Goal: Task Accomplishment & Management: Manage account settings

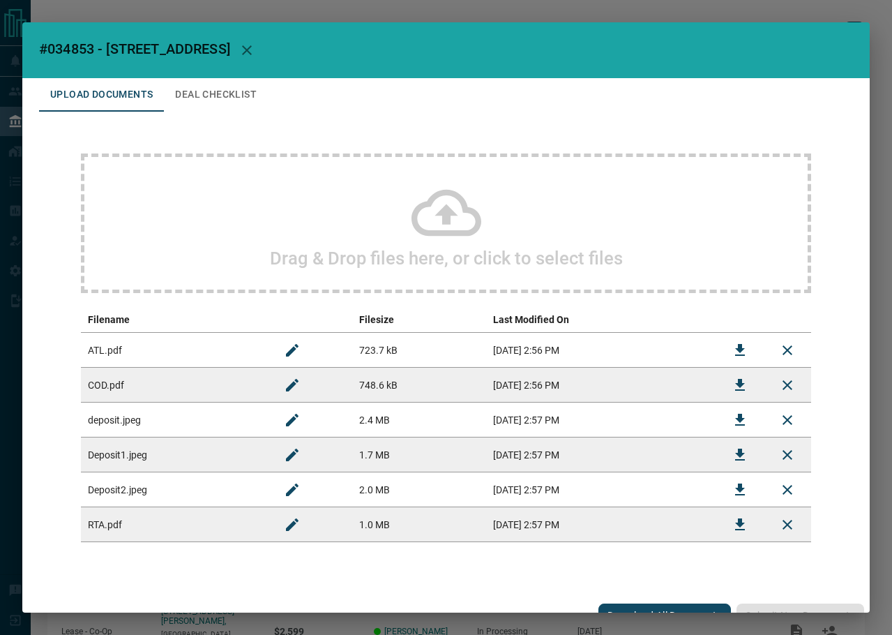
click at [66, 48] on span "#034853 - [STREET_ADDRESS]" at bounding box center [134, 48] width 191 height 17
copy span "034853"
click at [732, 354] on icon "Download" at bounding box center [740, 350] width 17 height 17
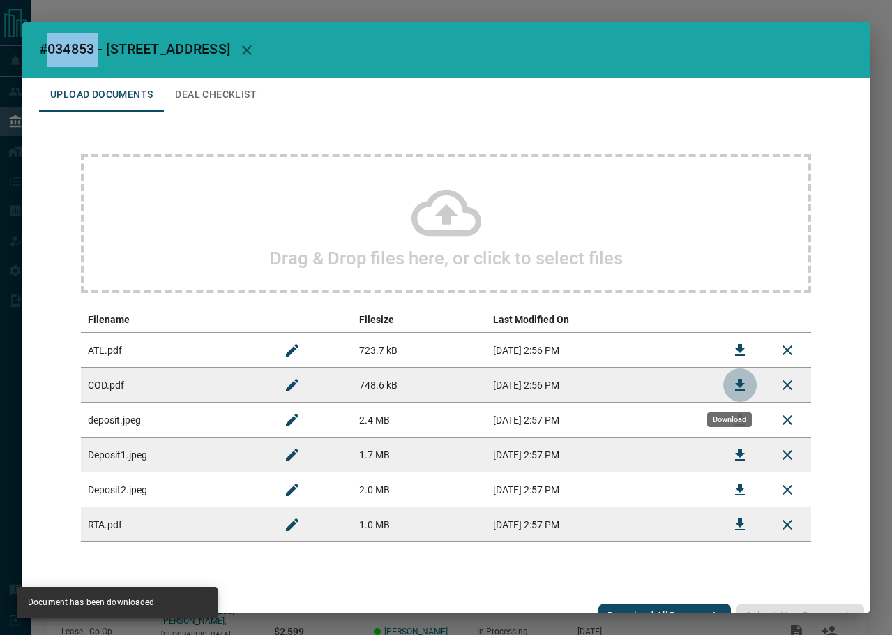
click at [732, 389] on icon "Download" at bounding box center [740, 385] width 17 height 17
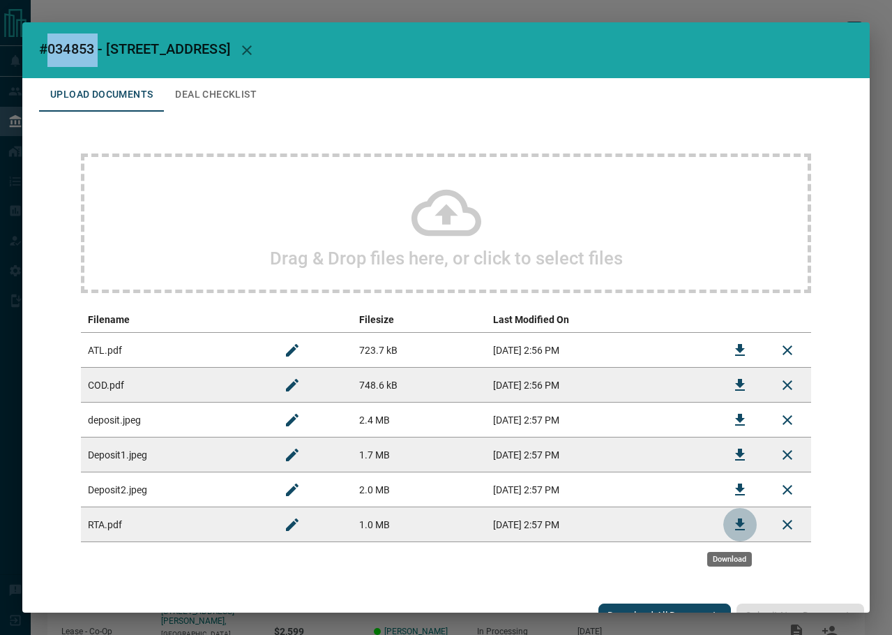
click at [723, 513] on button "Download" at bounding box center [739, 524] width 33 height 33
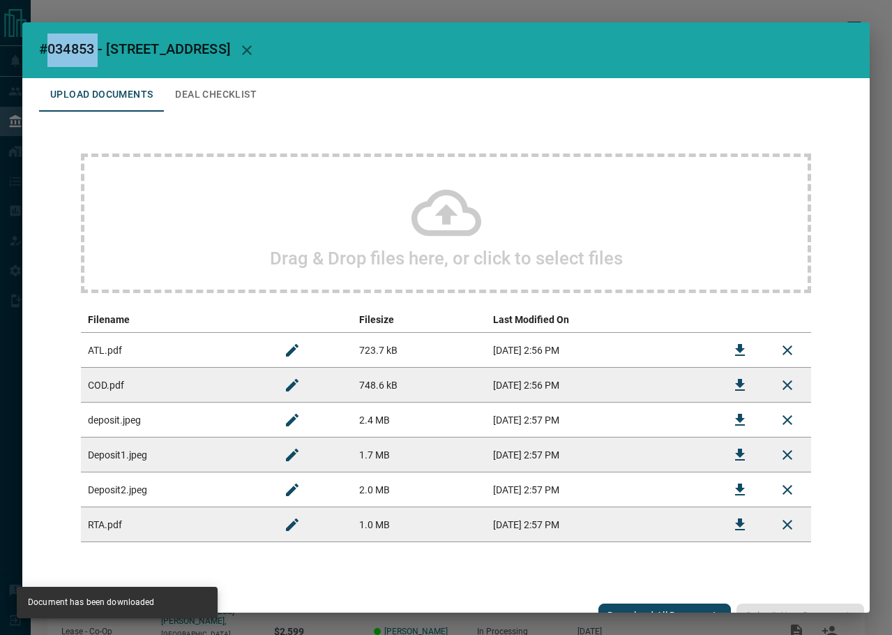
click at [206, 94] on button "Deal Checklist" at bounding box center [216, 94] width 104 height 33
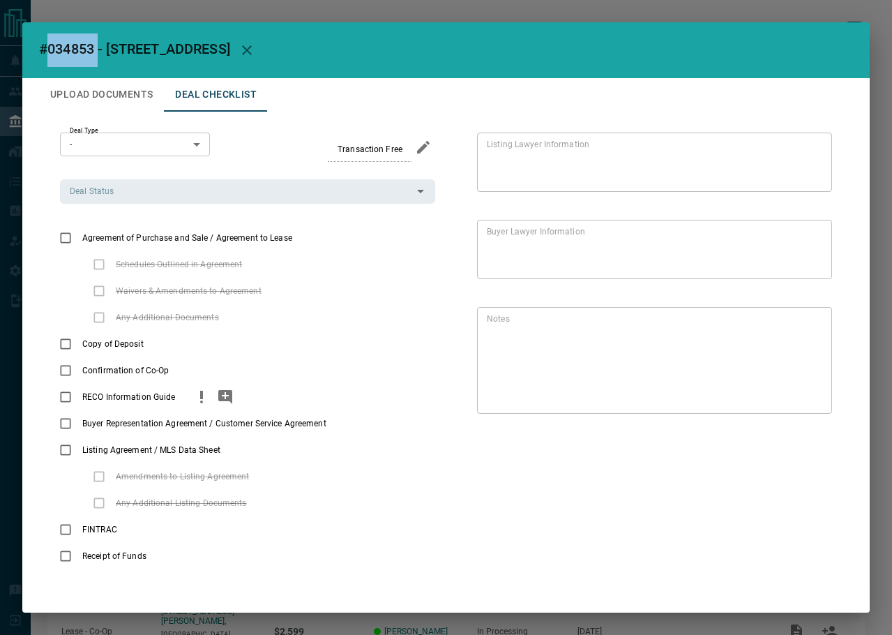
click at [209, 390] on button "priority" at bounding box center [202, 397] width 24 height 27
click at [348, 425] on icon "priority" at bounding box center [353, 423] width 17 height 17
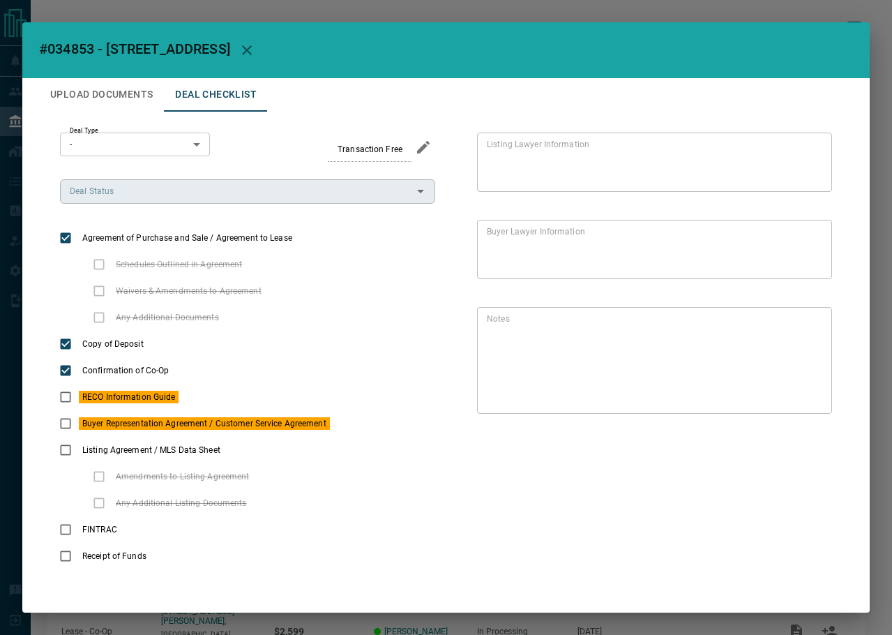
click at [168, 189] on input "Deal Status" at bounding box center [236, 190] width 344 height 15
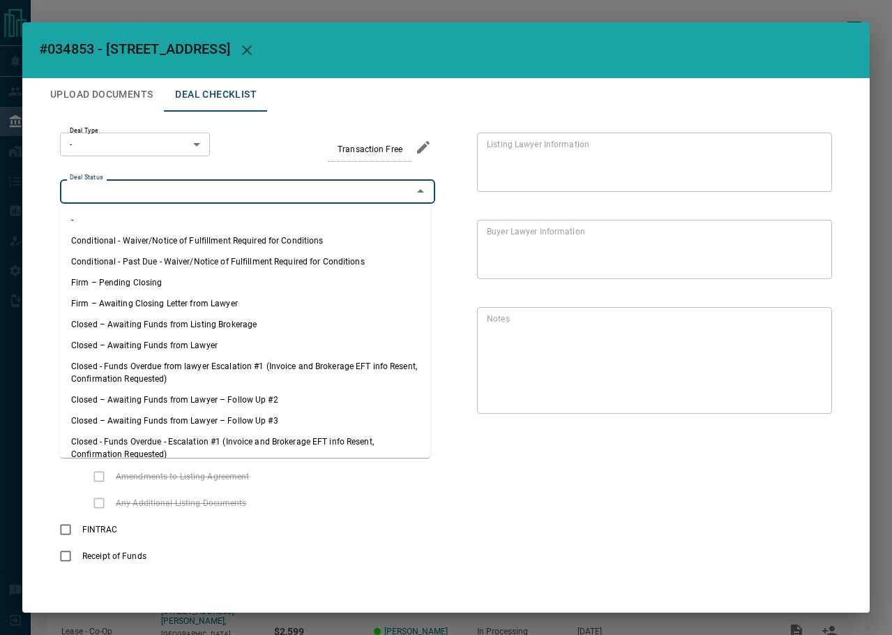
click at [140, 280] on li "Firm – Pending Closing" at bounding box center [245, 282] width 370 height 21
type input "**********"
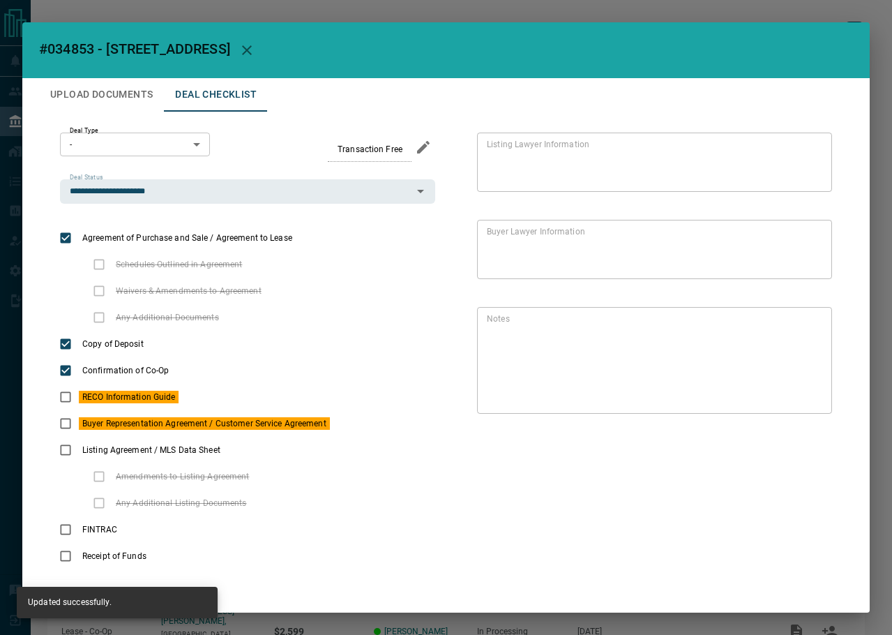
click at [130, 140] on body "Lead Transfers Leads Deals Listings Campaigns Quota Rules Agent Quotas Admin Mo…" at bounding box center [446, 372] width 892 height 744
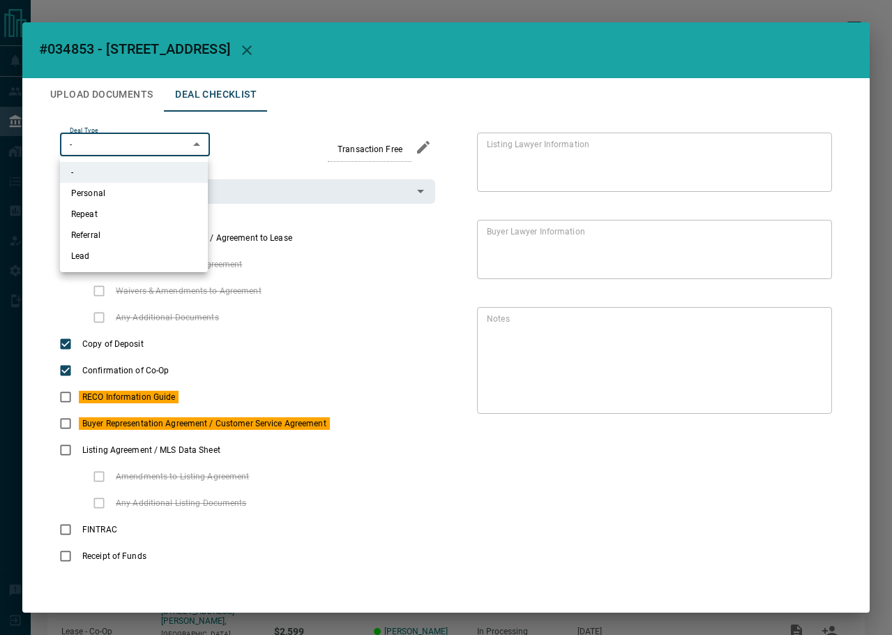
click at [110, 262] on li "Lead" at bounding box center [134, 256] width 148 height 21
type input "*"
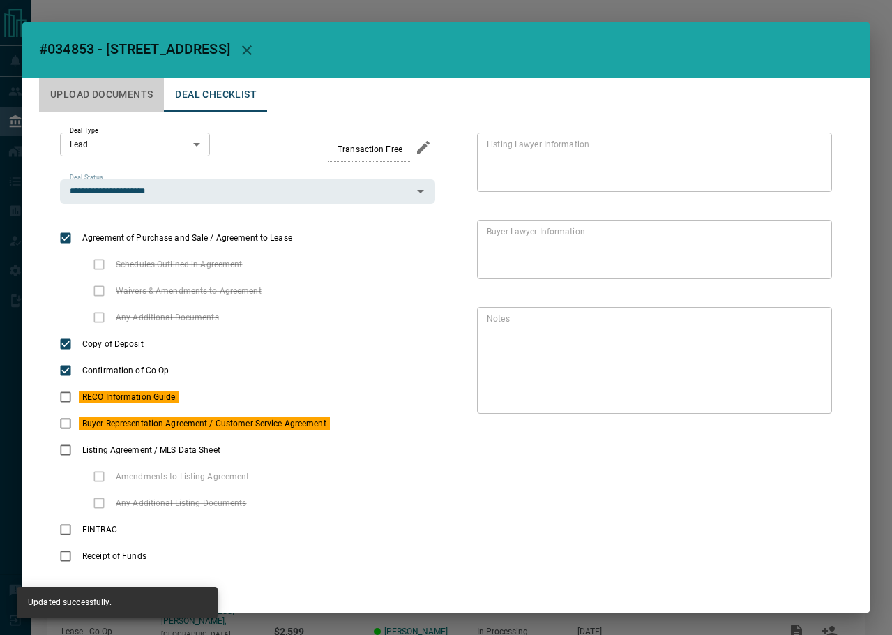
click at [109, 84] on button "Upload Documents" at bounding box center [101, 94] width 125 height 33
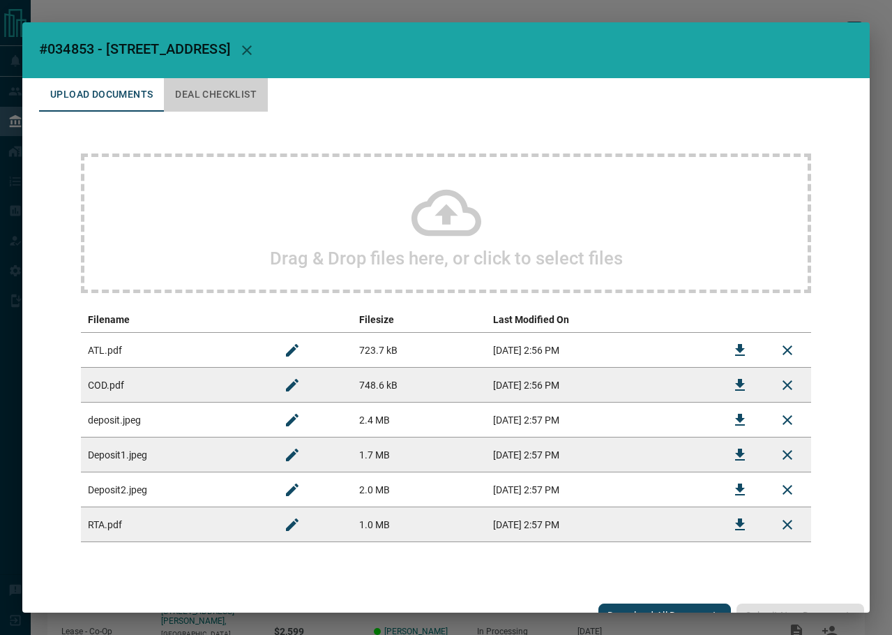
click at [233, 94] on button "Deal Checklist" at bounding box center [216, 94] width 104 height 33
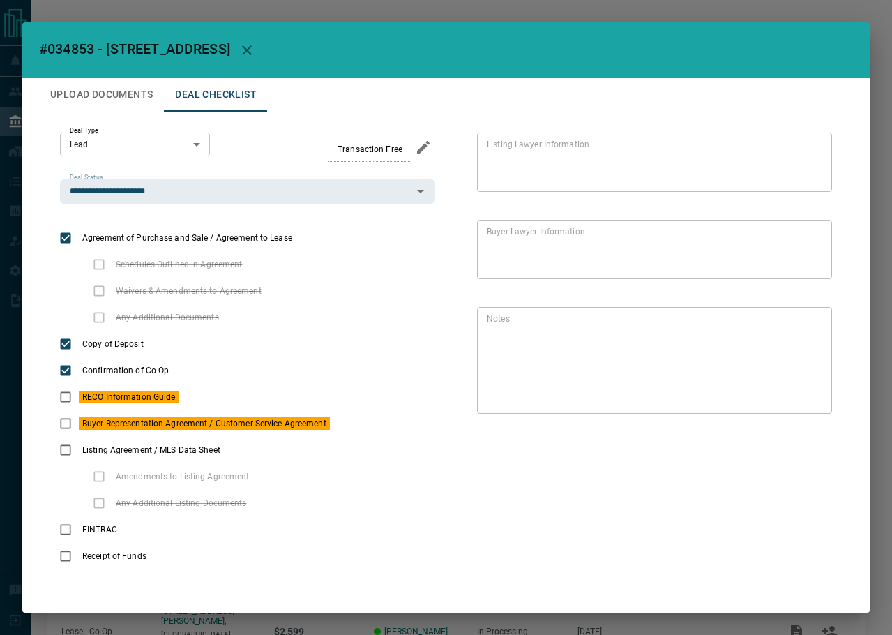
click at [125, 110] on button "Upload Documents" at bounding box center [101, 94] width 125 height 33
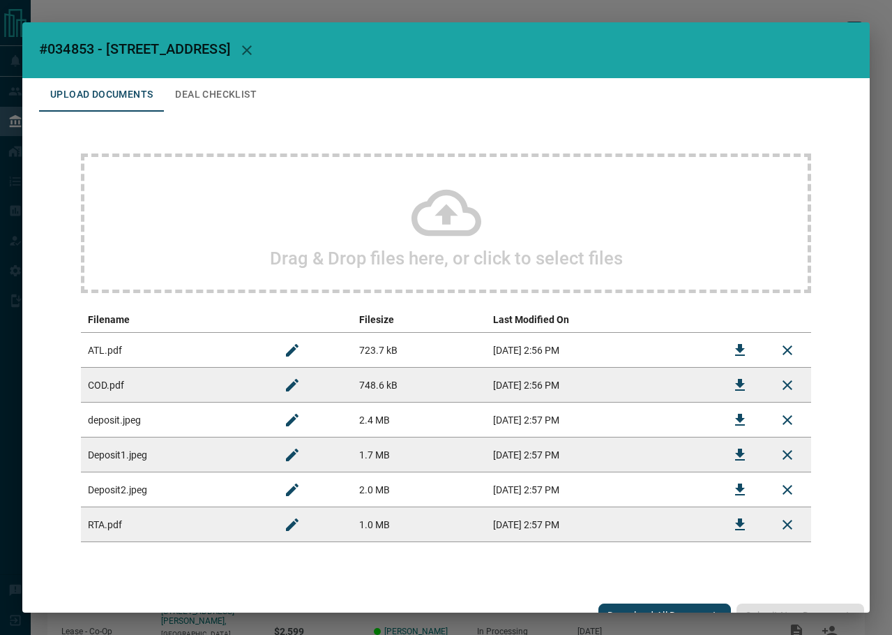
click at [224, 246] on div "Drag & Drop files here, or click to select files" at bounding box center [446, 223] width 730 height 140
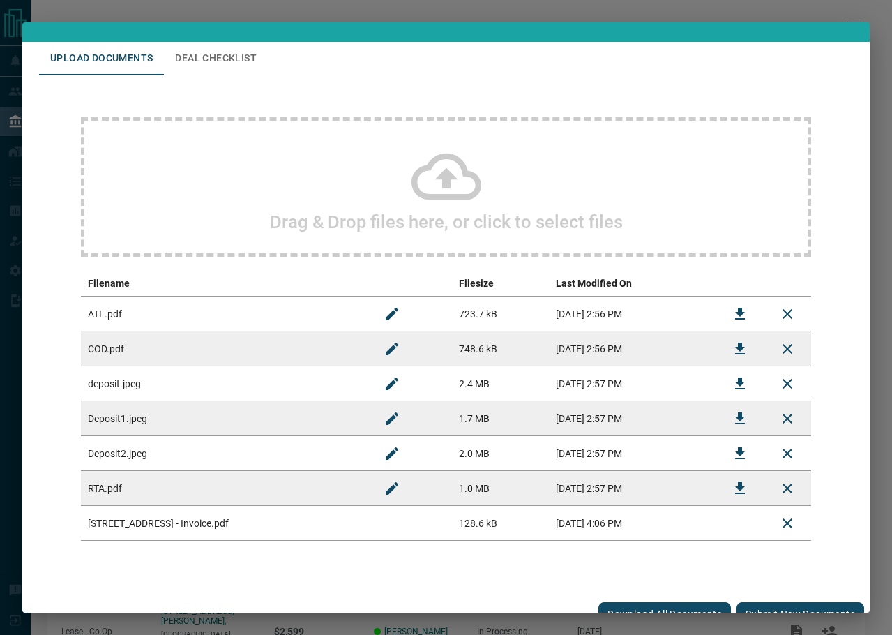
scroll to position [56, 0]
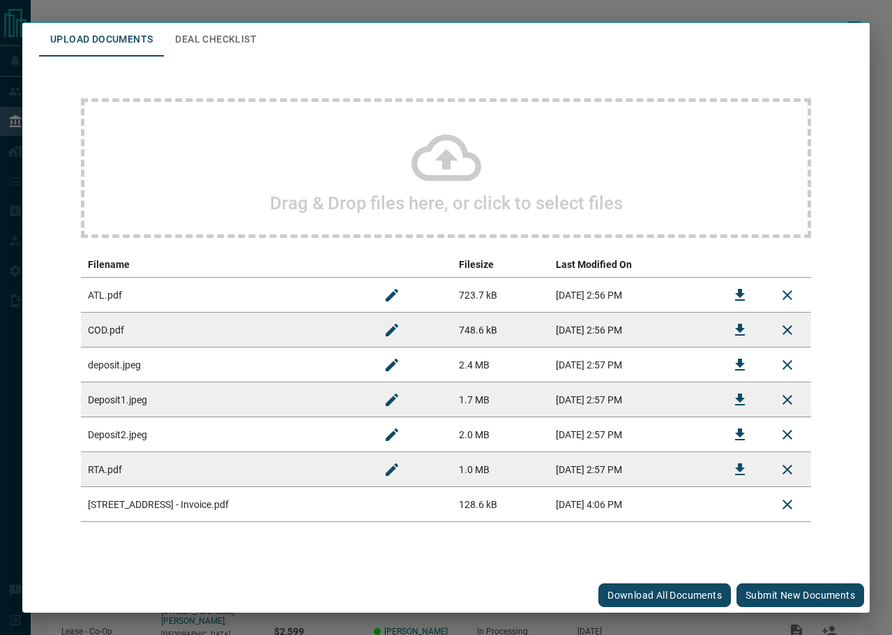
click at [831, 595] on button "Submit new documents" at bounding box center [801, 595] width 128 height 24
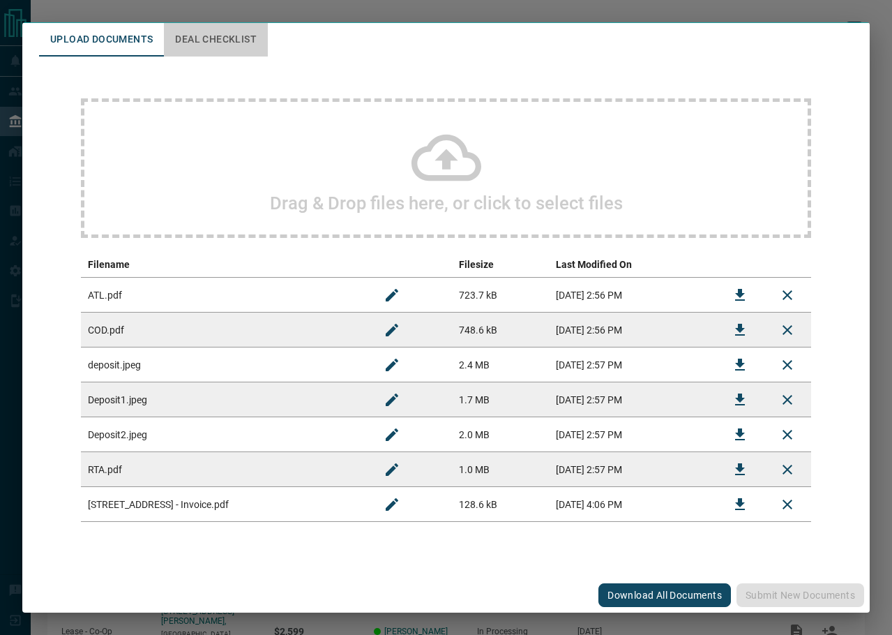
click at [221, 47] on button "Deal Checklist" at bounding box center [216, 39] width 104 height 33
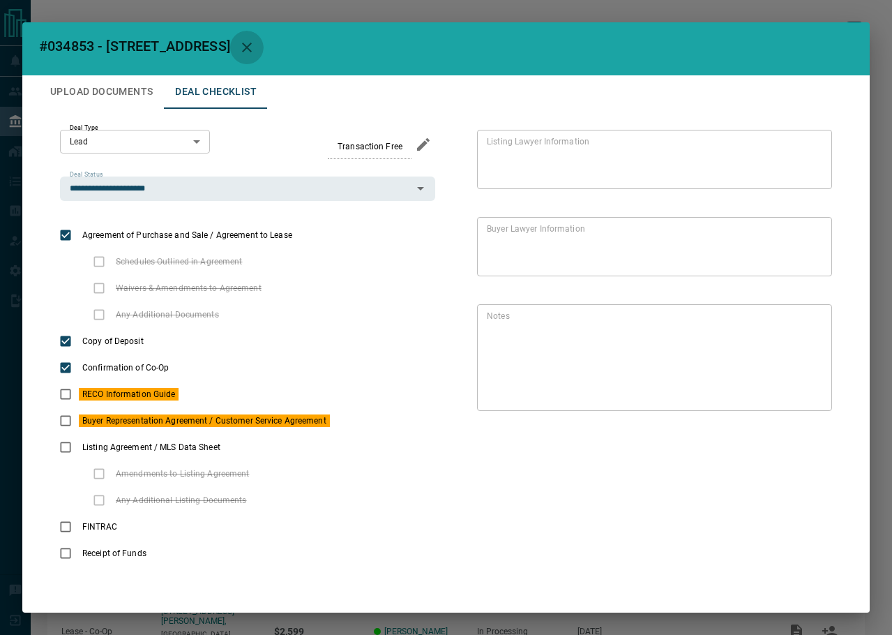
click at [255, 52] on icon "button" at bounding box center [247, 47] width 17 height 17
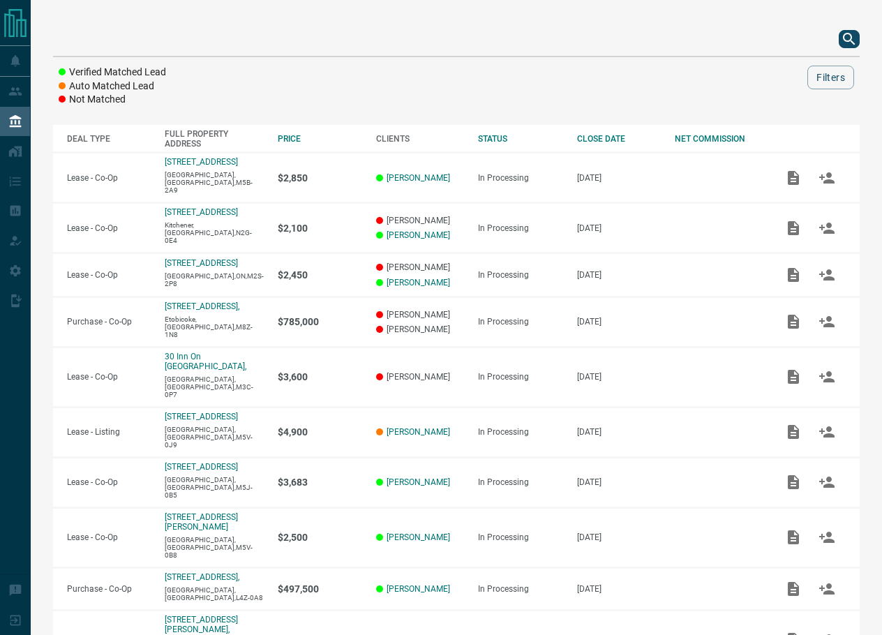
click at [857, 31] on icon "search button" at bounding box center [849, 39] width 17 height 17
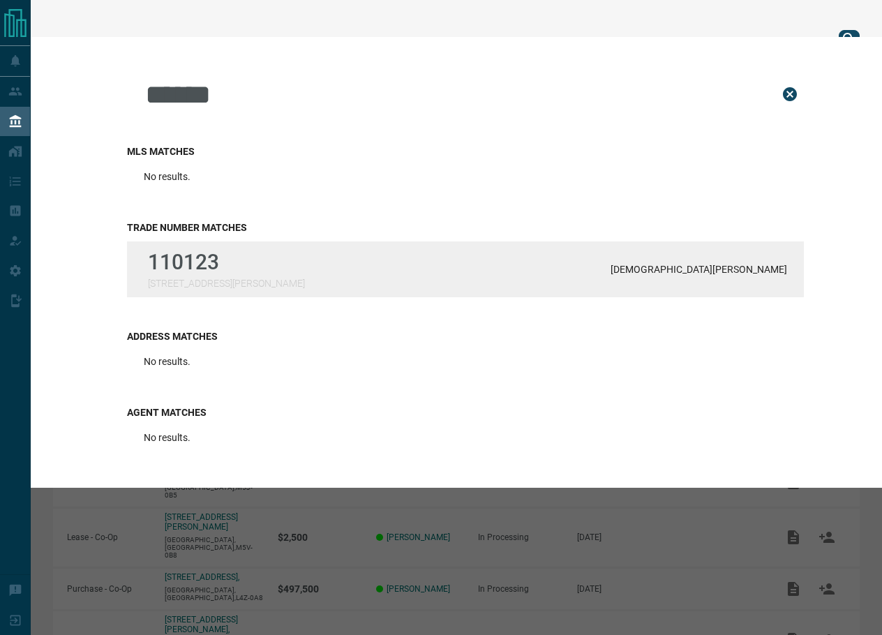
type input "******"
click at [192, 271] on p "110123" at bounding box center [226, 262] width 157 height 24
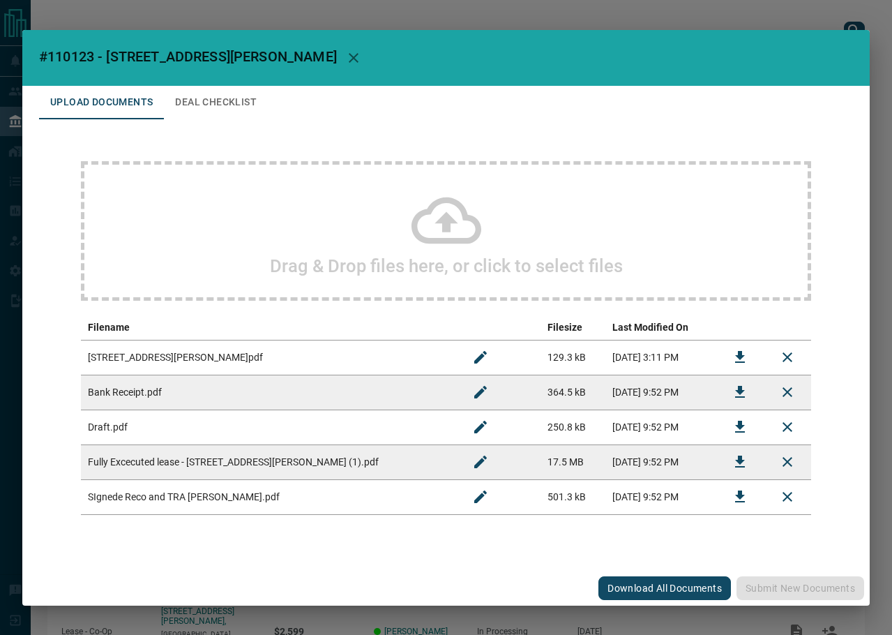
click at [744, 465] on icon "Download" at bounding box center [740, 461] width 17 height 17
click at [248, 93] on button "Deal Checklist" at bounding box center [216, 102] width 104 height 33
